Goal: Navigation & Orientation: Find specific page/section

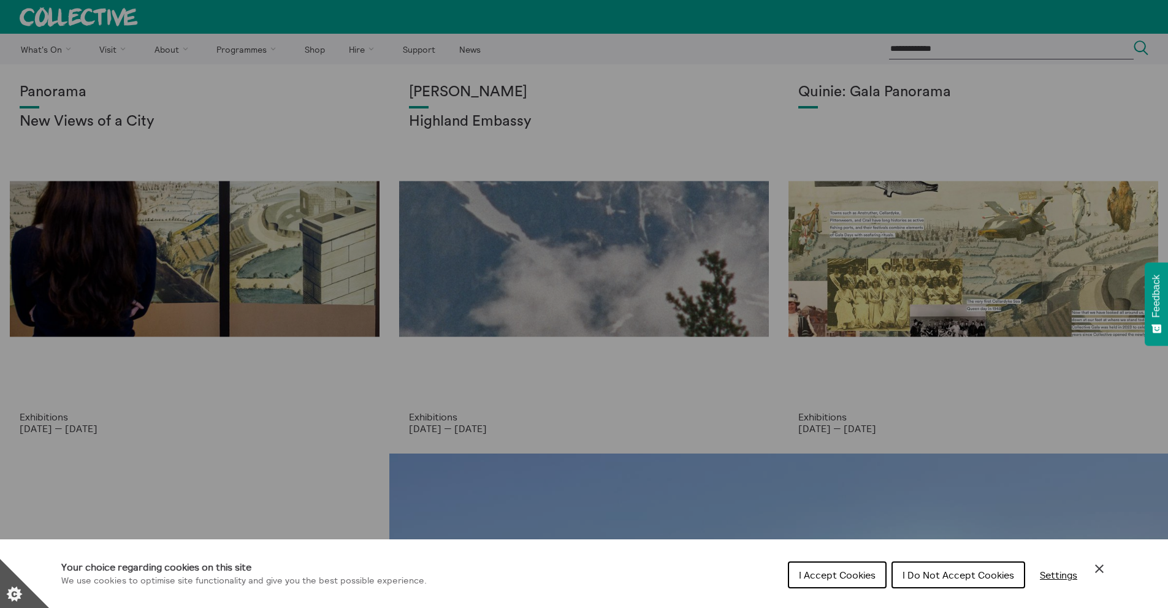
click at [926, 572] on span "I Do Not Accept Cookies" at bounding box center [959, 575] width 112 height 12
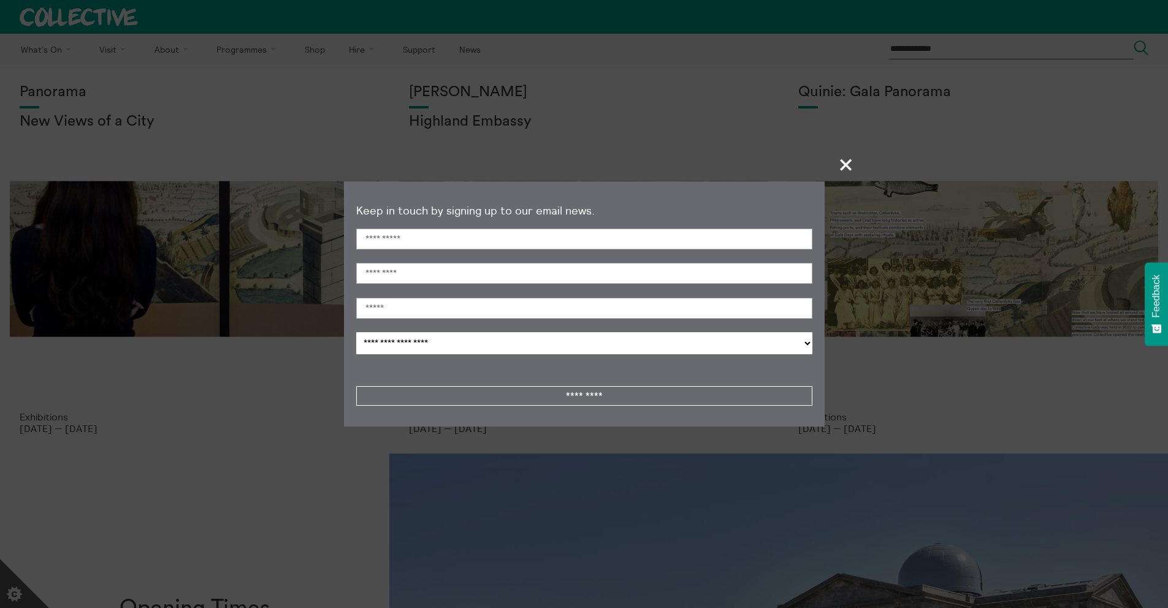
scroll to position [2, 0]
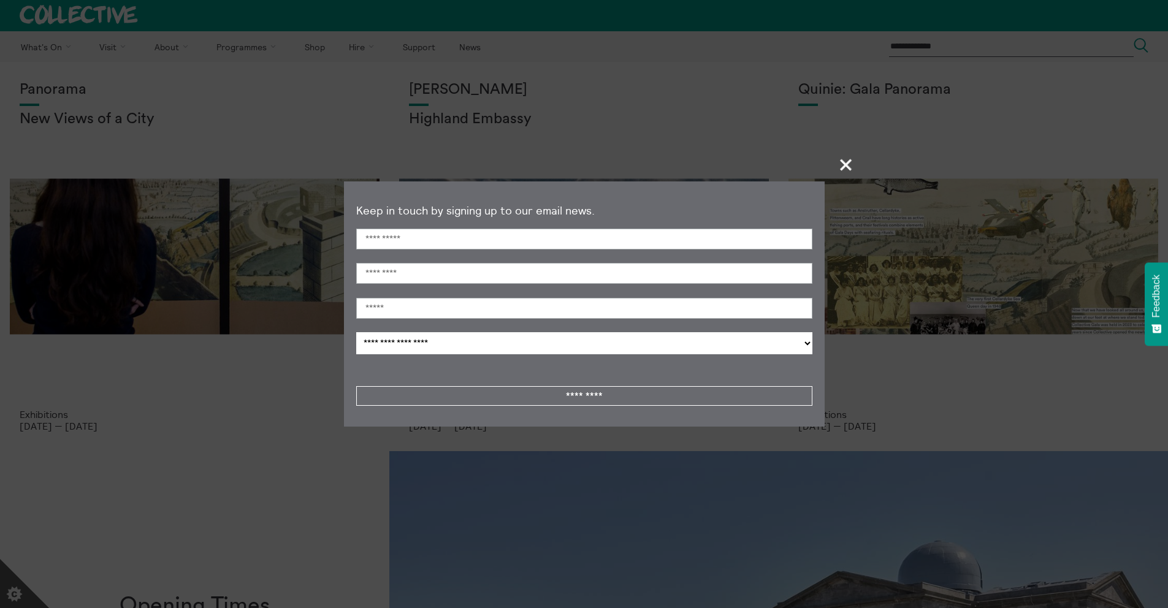
click at [845, 162] on span "+" at bounding box center [846, 165] width 36 height 36
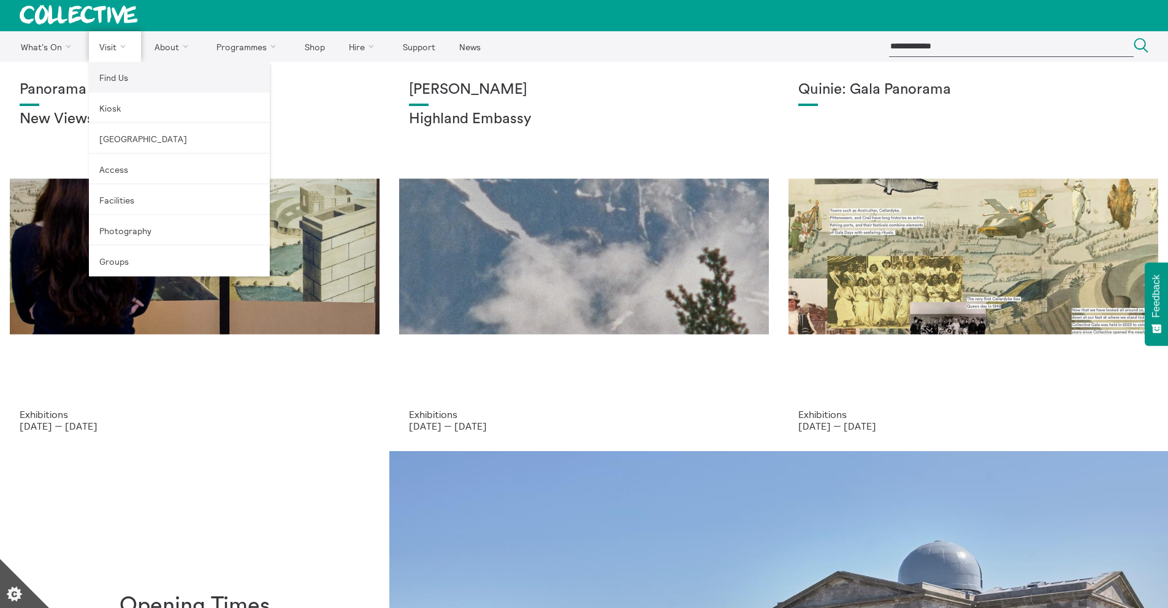
click at [101, 74] on link "Find Us" at bounding box center [179, 77] width 181 height 31
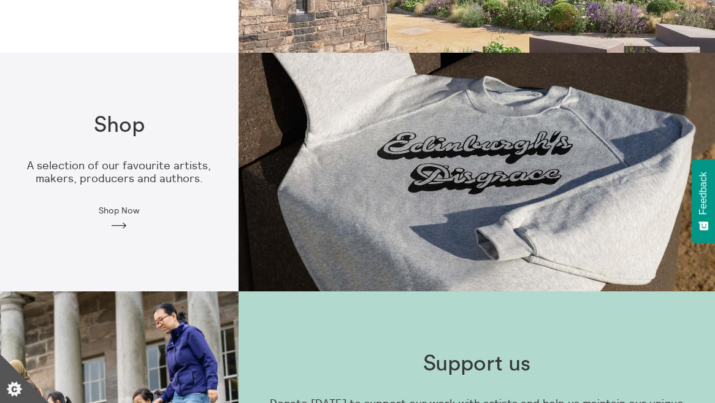
scroll to position [846, 0]
